Goal: Check status

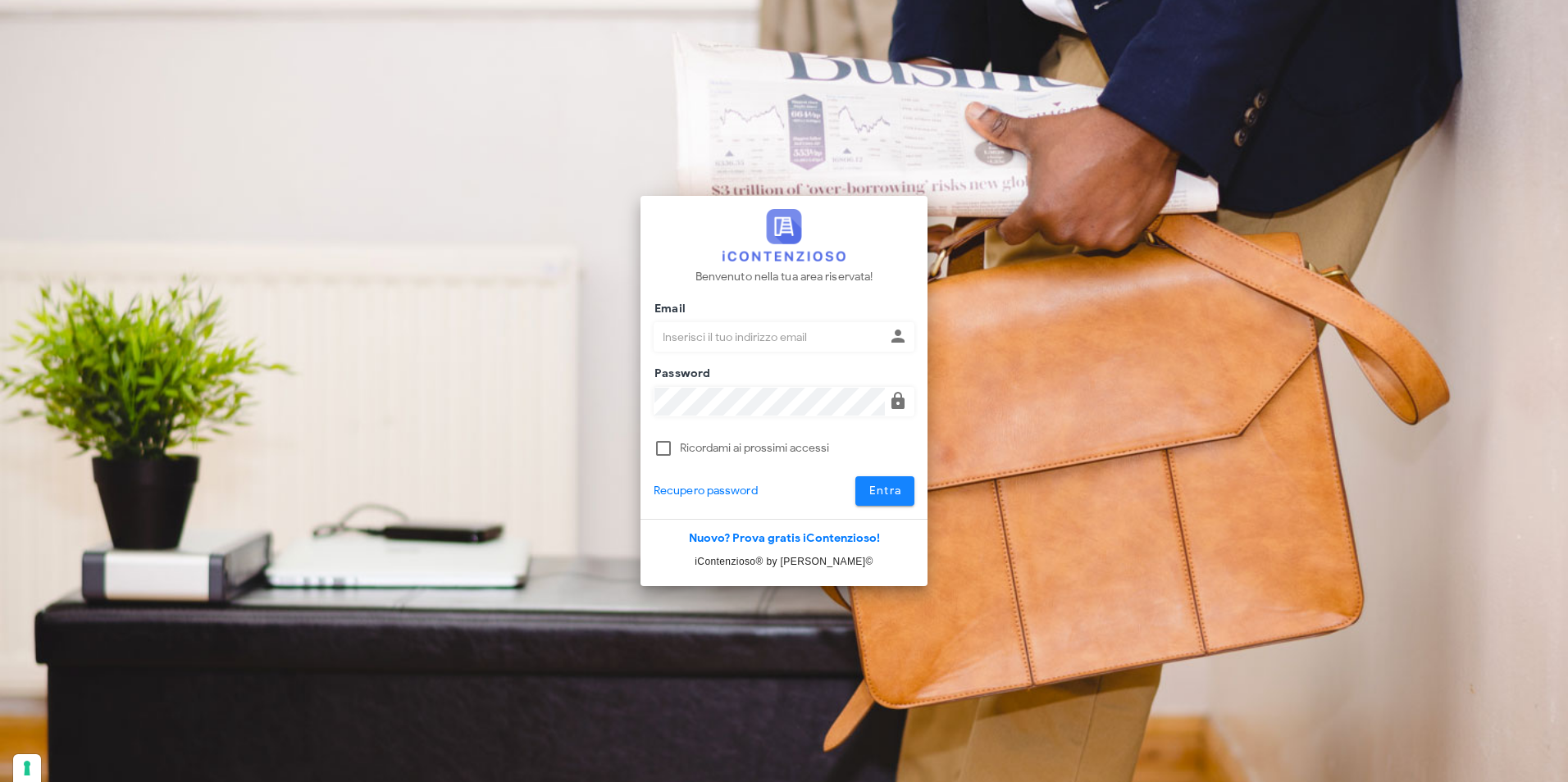
type input "studio@csbassociati.it"
click at [884, 492] on span "Entra" at bounding box center [885, 491] width 34 height 14
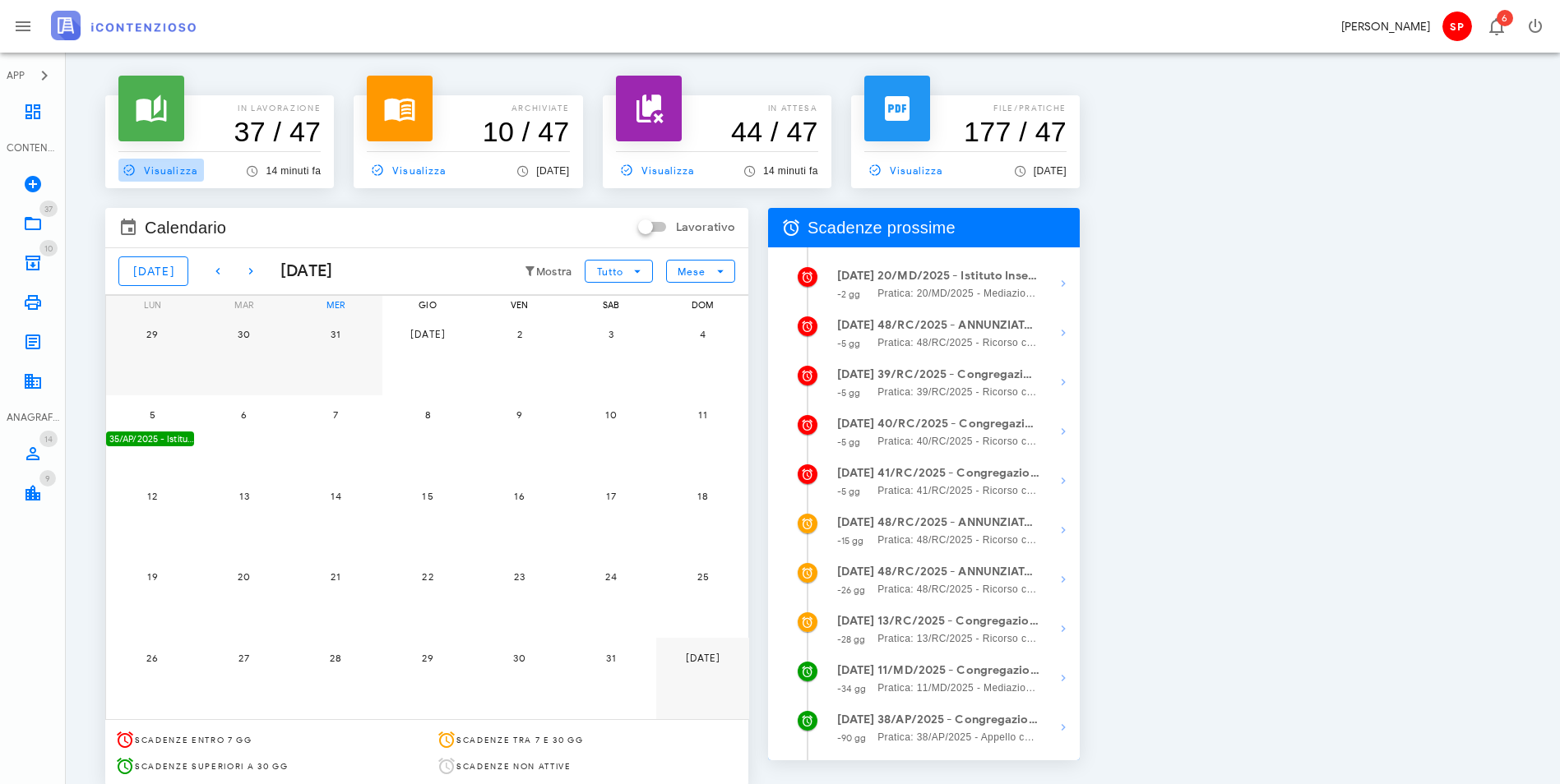
click at [178, 174] on span "Visualizza" at bounding box center [158, 171] width 79 height 15
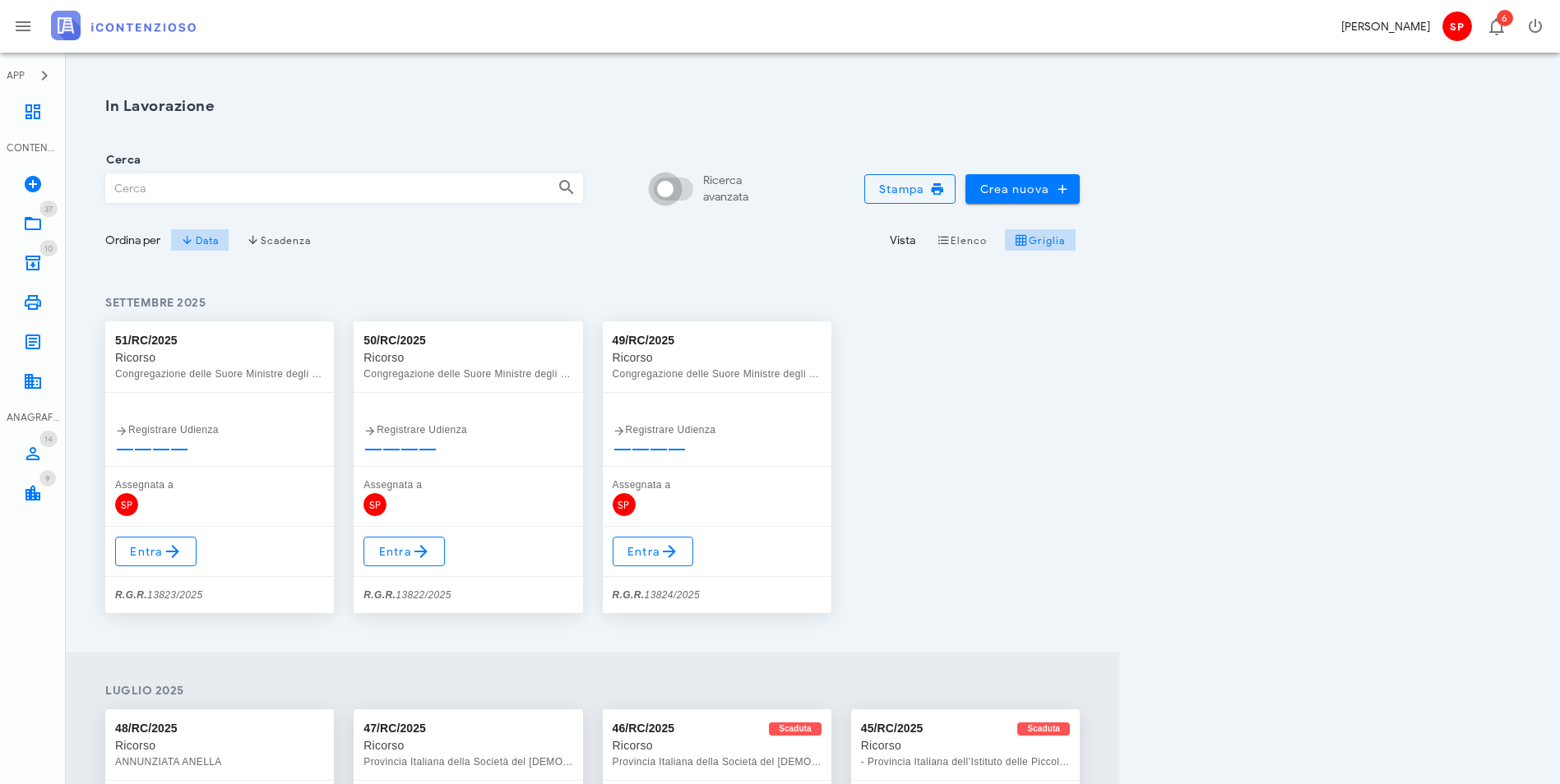
click at [679, 182] on div at bounding box center [665, 188] width 28 height 28
checkbox input "true"
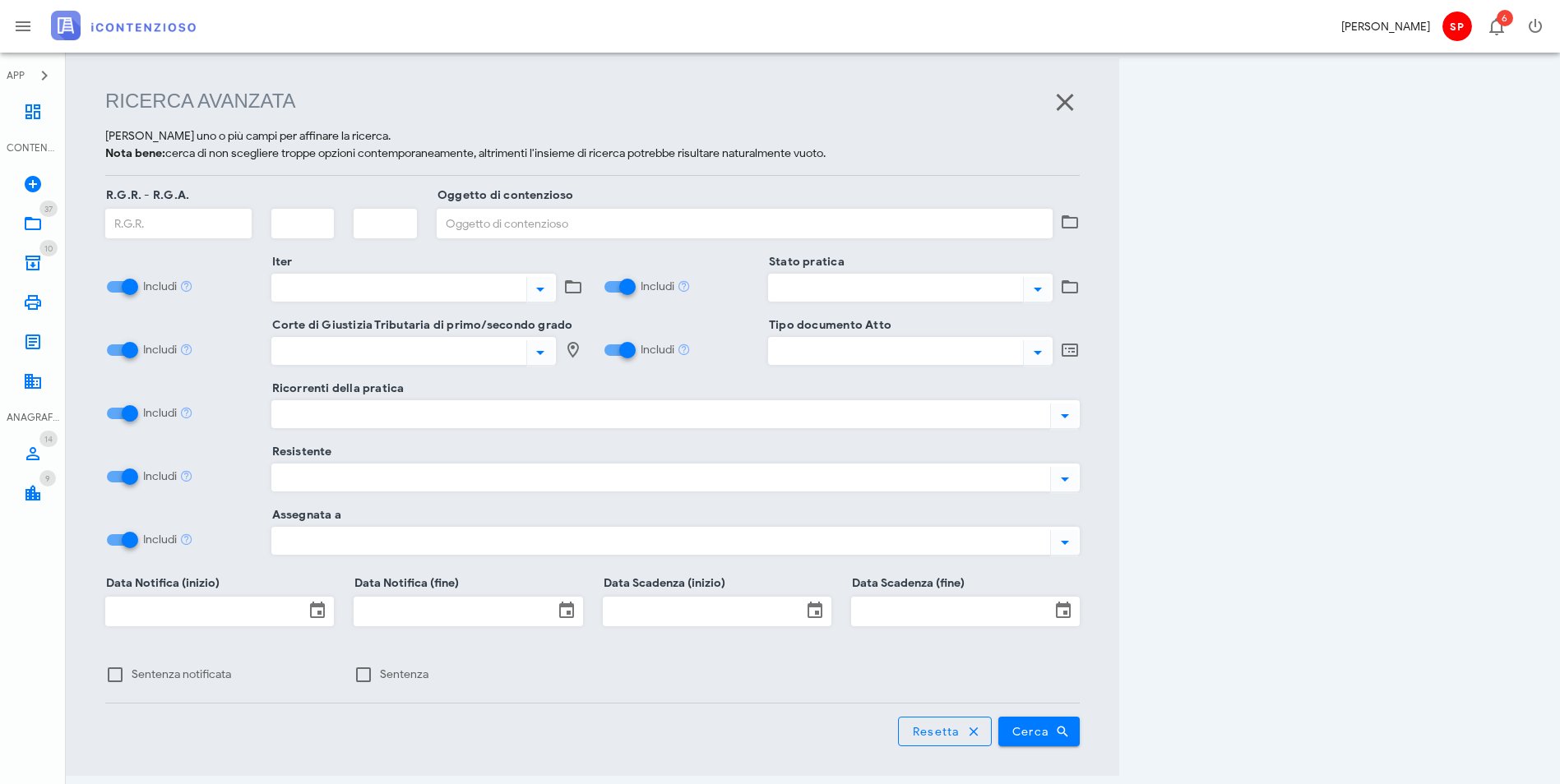
scroll to position [212, 0]
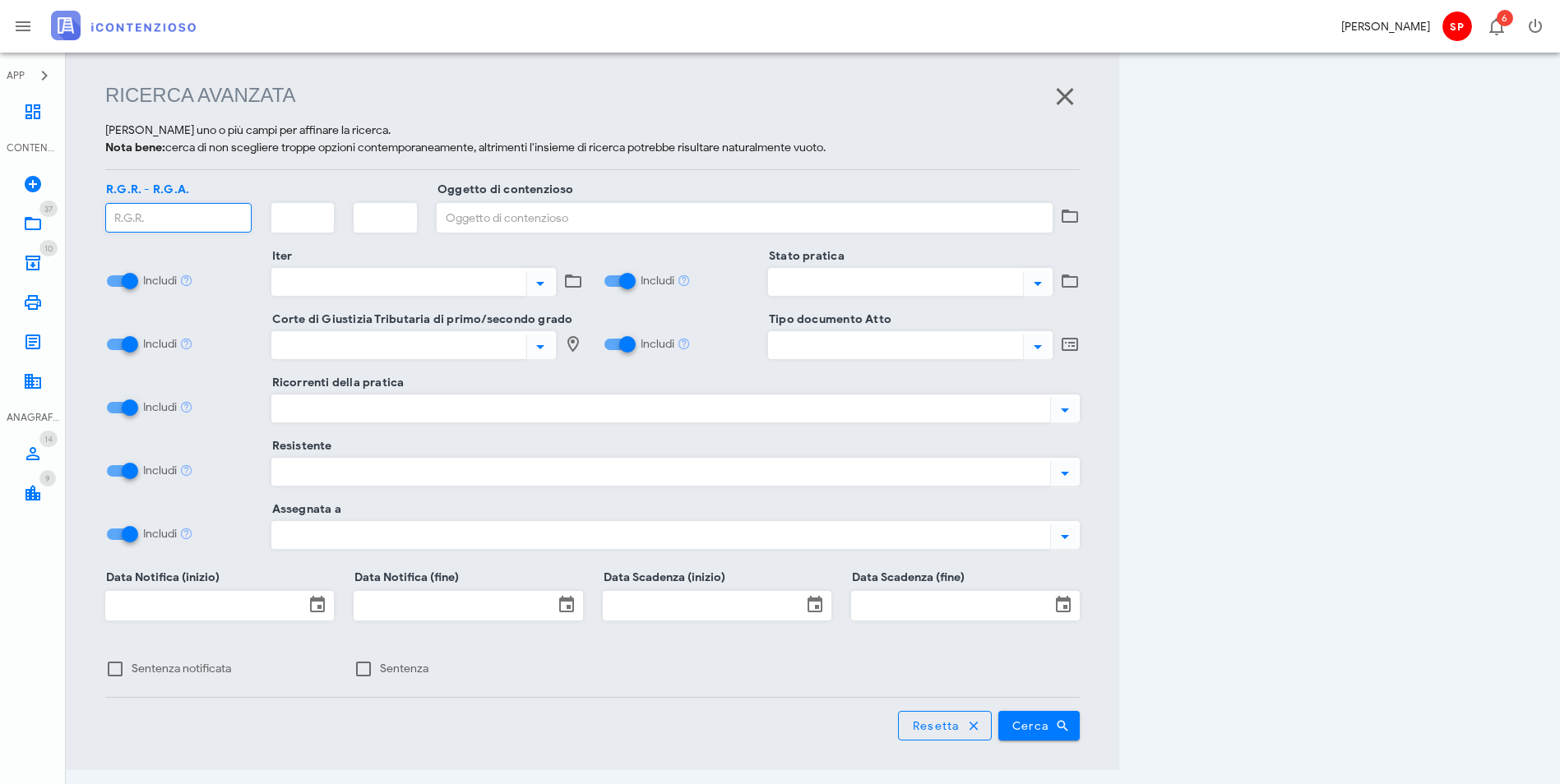
click at [212, 215] on input "R.G.R. - R.G.A." at bounding box center [178, 217] width 145 height 28
type input "9586"
click at [999, 711] on button "Cerca" at bounding box center [1040, 725] width 82 height 29
